Goal: Task Accomplishment & Management: Manage account settings

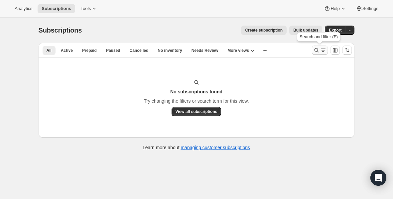
click at [316, 52] on icon "Search and filter results" at bounding box center [316, 50] width 7 height 7
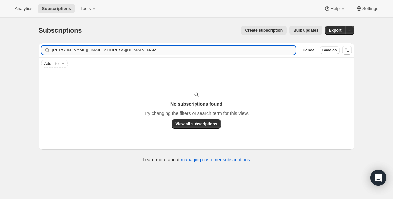
click at [114, 49] on input "[PERSON_NAME][EMAIL_ADDRESS][DOMAIN_NAME]" at bounding box center [174, 50] width 244 height 9
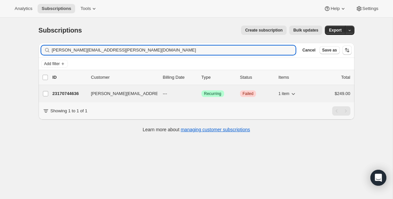
type input "[PERSON_NAME][EMAIL_ADDRESS][PERSON_NAME][DOMAIN_NAME]"
click at [69, 94] on p "23170744636" at bounding box center [69, 93] width 33 height 7
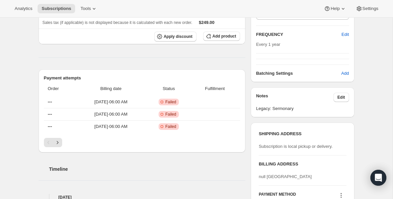
scroll to position [125, 0]
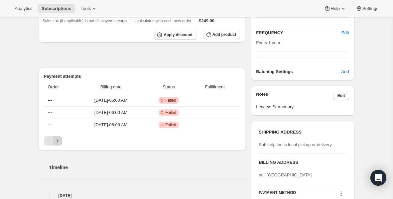
click at [61, 140] on icon "Next" at bounding box center [57, 141] width 7 height 7
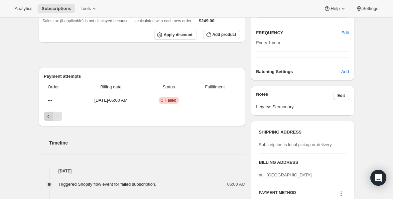
click at [49, 120] on button "Previous" at bounding box center [48, 116] width 9 height 9
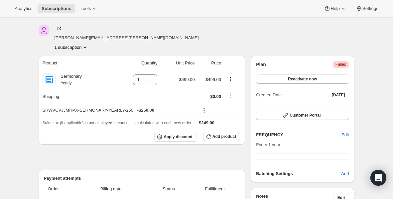
scroll to position [0, 0]
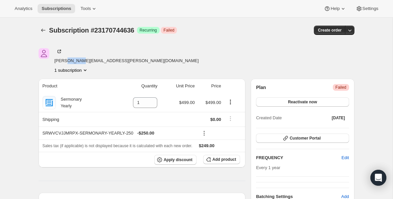
drag, startPoint x: 66, startPoint y: 61, endPoint x: 83, endPoint y: 61, distance: 17.6
click at [83, 61] on span "[PERSON_NAME][EMAIL_ADDRESS][PERSON_NAME][DOMAIN_NAME]" at bounding box center [127, 61] width 144 height 7
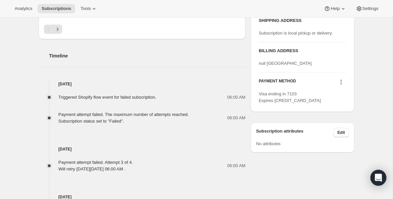
scroll to position [237, 0]
click at [341, 84] on icon at bounding box center [340, 83] width 1 height 1
click at [340, 108] on span "Send link to update card" at bounding box center [339, 107] width 47 height 5
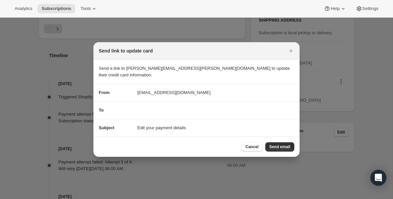
click at [209, 107] on div "To" at bounding box center [196, 110] width 195 height 7
click at [153, 107] on div "To" at bounding box center [196, 110] width 195 height 7
click at [282, 144] on span "Send email" at bounding box center [279, 146] width 21 height 5
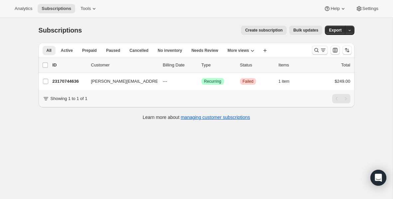
click at [316, 52] on icon "Search and filter results" at bounding box center [316, 50] width 7 height 7
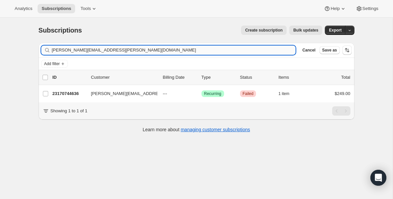
click at [269, 49] on input "[PERSON_NAME][EMAIL_ADDRESS][PERSON_NAME][DOMAIN_NAME]" at bounding box center [174, 50] width 244 height 9
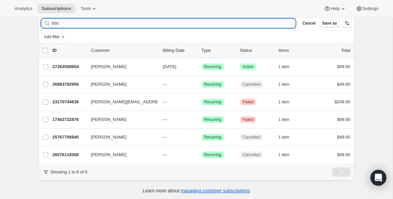
scroll to position [29, 0]
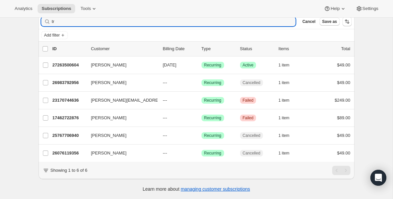
type input "t"
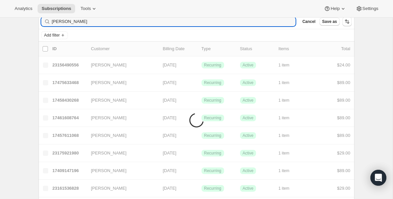
scroll to position [18, 0]
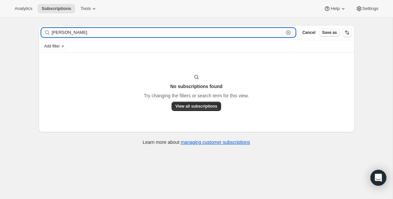
click at [68, 36] on input "[PERSON_NAME]" at bounding box center [168, 32] width 232 height 9
paste input "[EMAIL_ADDRESS][DOMAIN_NAME]"
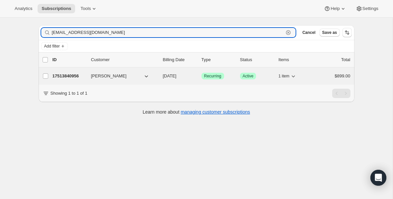
type input "[EMAIL_ADDRESS][DOMAIN_NAME]"
click at [69, 74] on p "17513840956" at bounding box center [69, 76] width 33 height 7
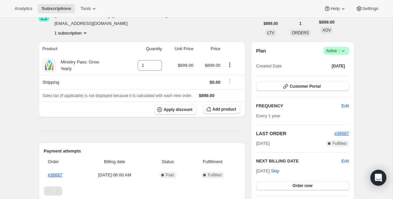
scroll to position [45, 0]
